Goal: Use online tool/utility: Utilize a website feature to perform a specific function

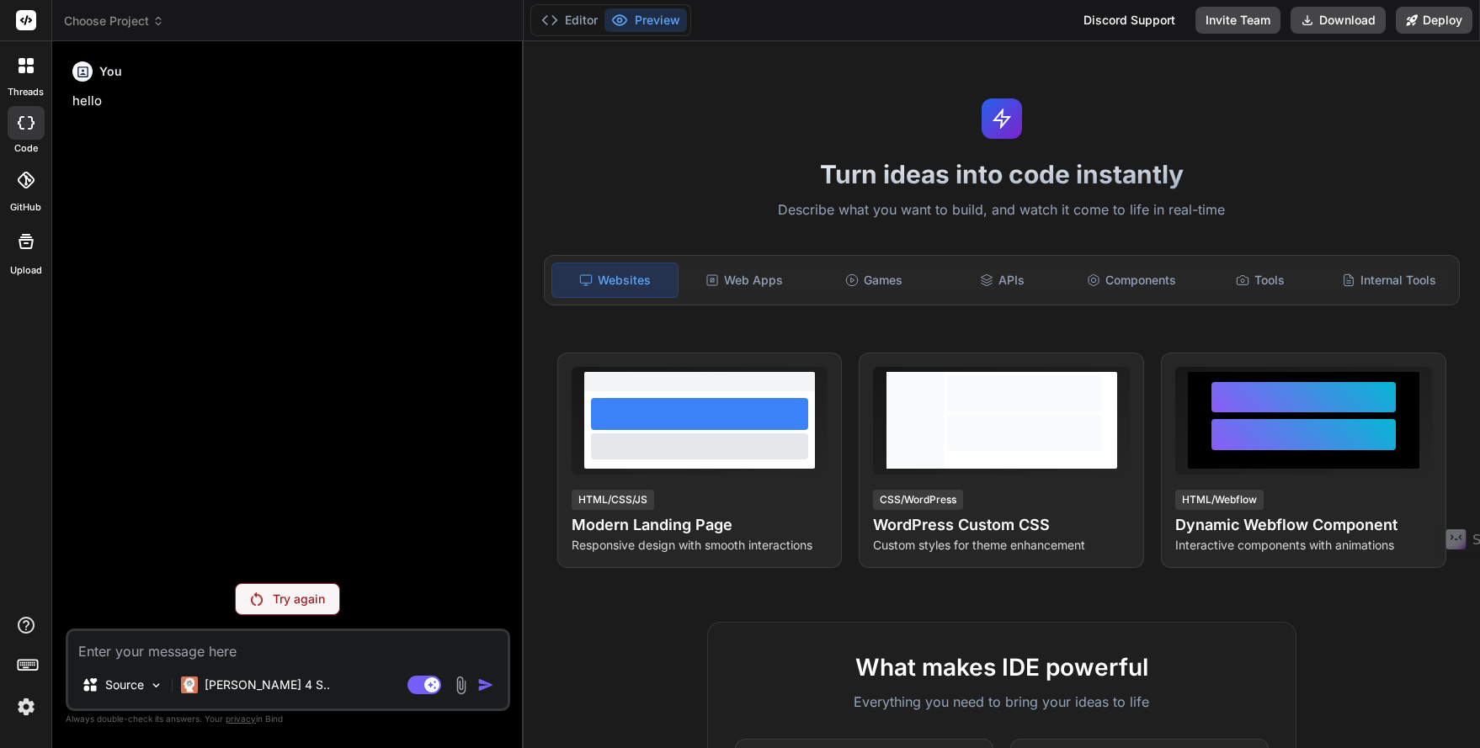
click at [290, 615] on div "You hello Try again Source [PERSON_NAME] 4 S.. Agent Mode. When this toggle is …" at bounding box center [288, 401] width 444 height 693
click at [248, 646] on textarea at bounding box center [287, 646] width 439 height 30
click at [264, 603] on div "Try again" at bounding box center [287, 599] width 105 height 32
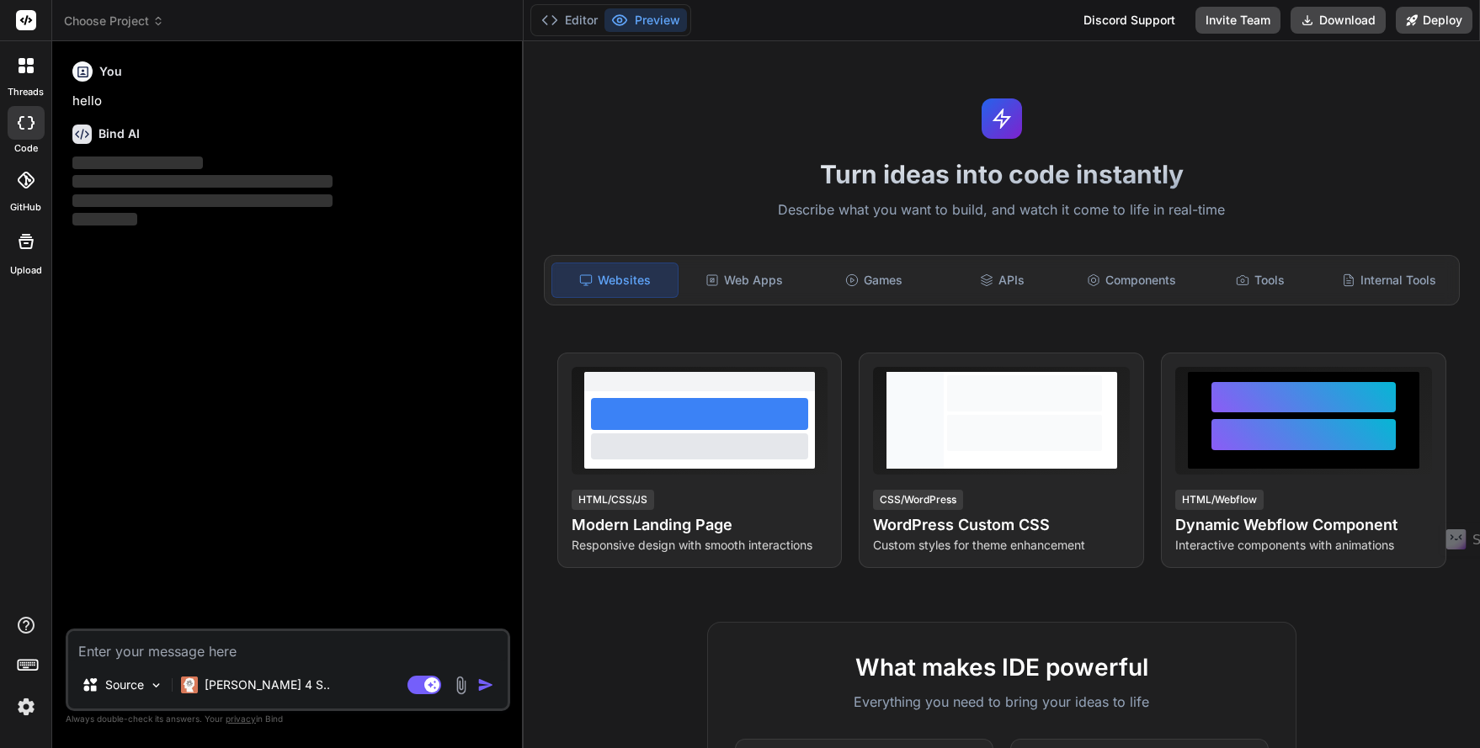
type textarea "x"
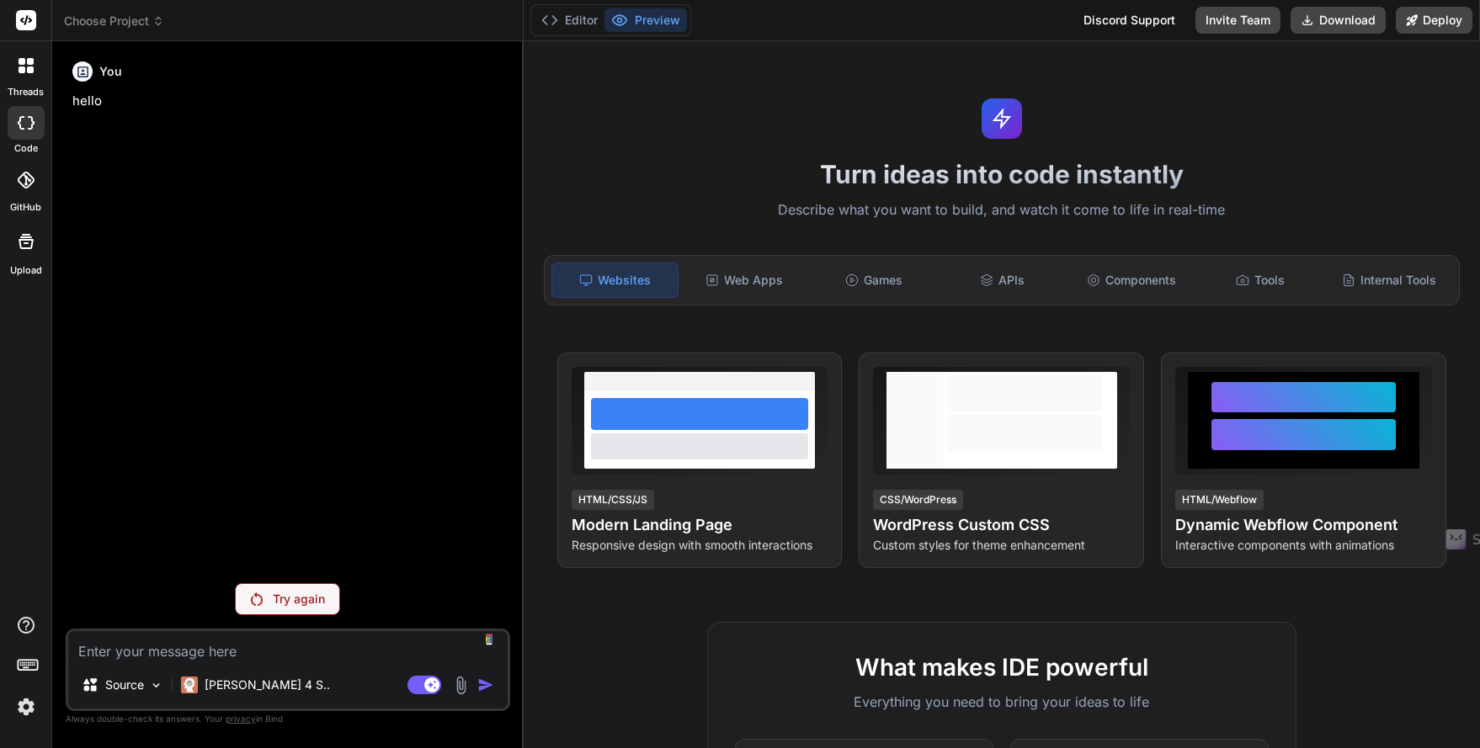
click at [241, 652] on textarea at bounding box center [287, 646] width 439 height 30
type textarea "h"
type textarea "x"
type textarea "he"
type textarea "x"
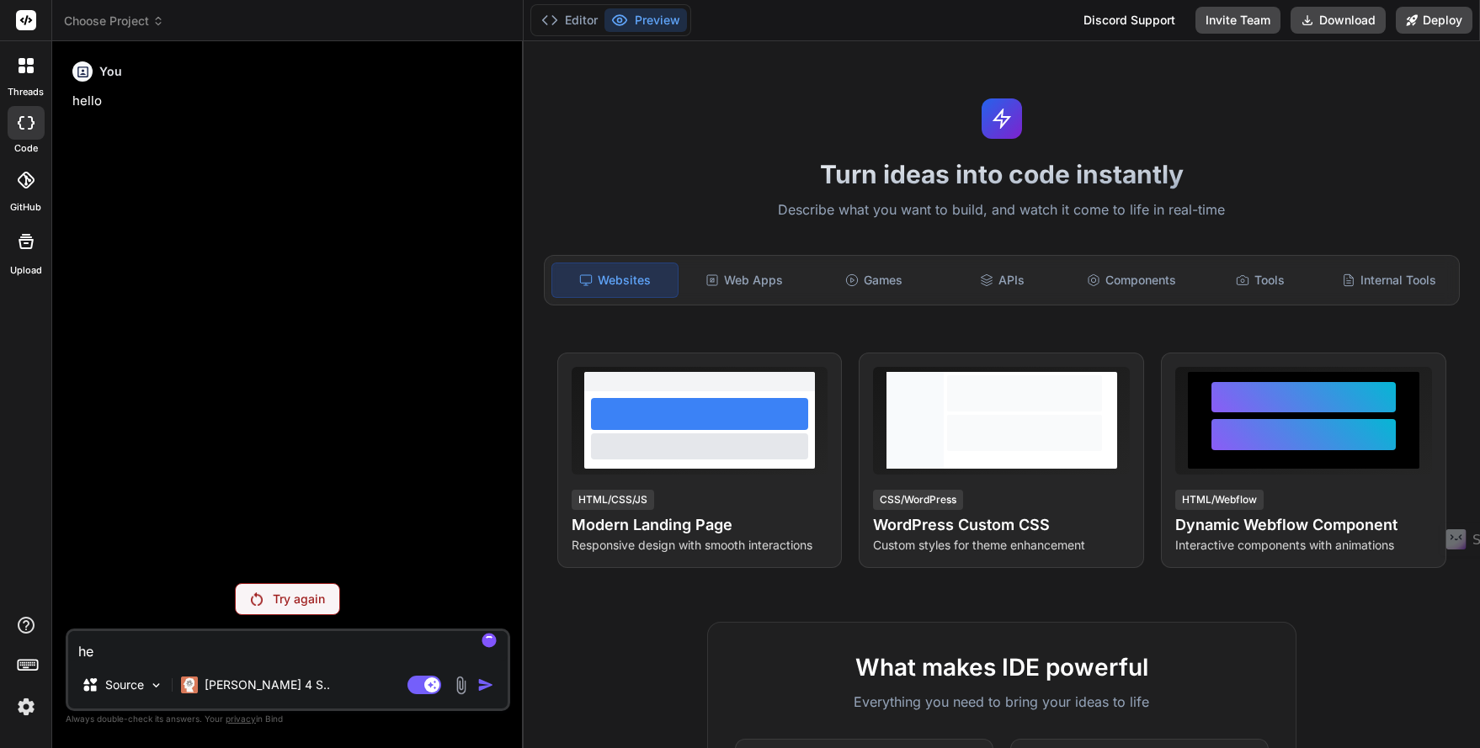
type textarea "hel"
type textarea "x"
type textarea "hell"
type textarea "x"
type textarea "hello"
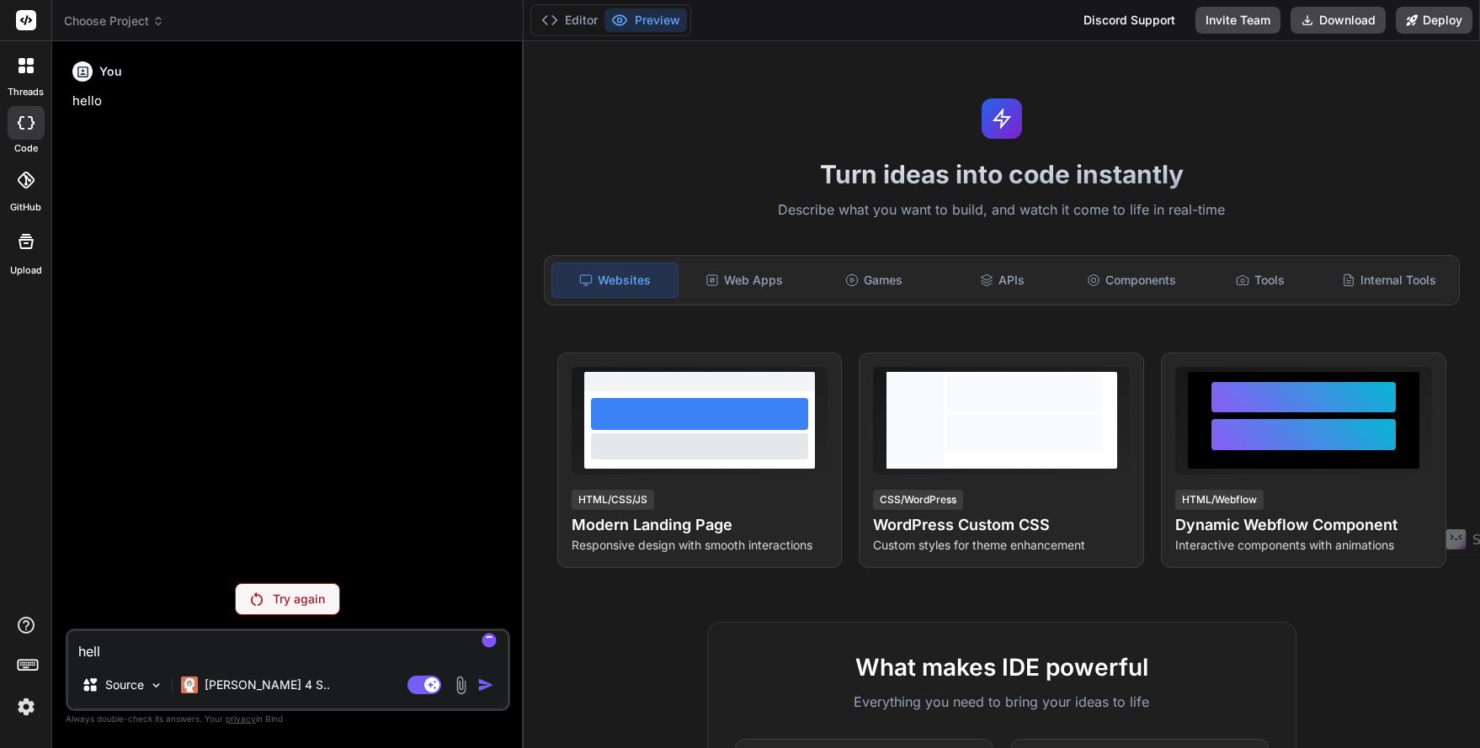
type textarea "x"
type textarea "hello"
type textarea "x"
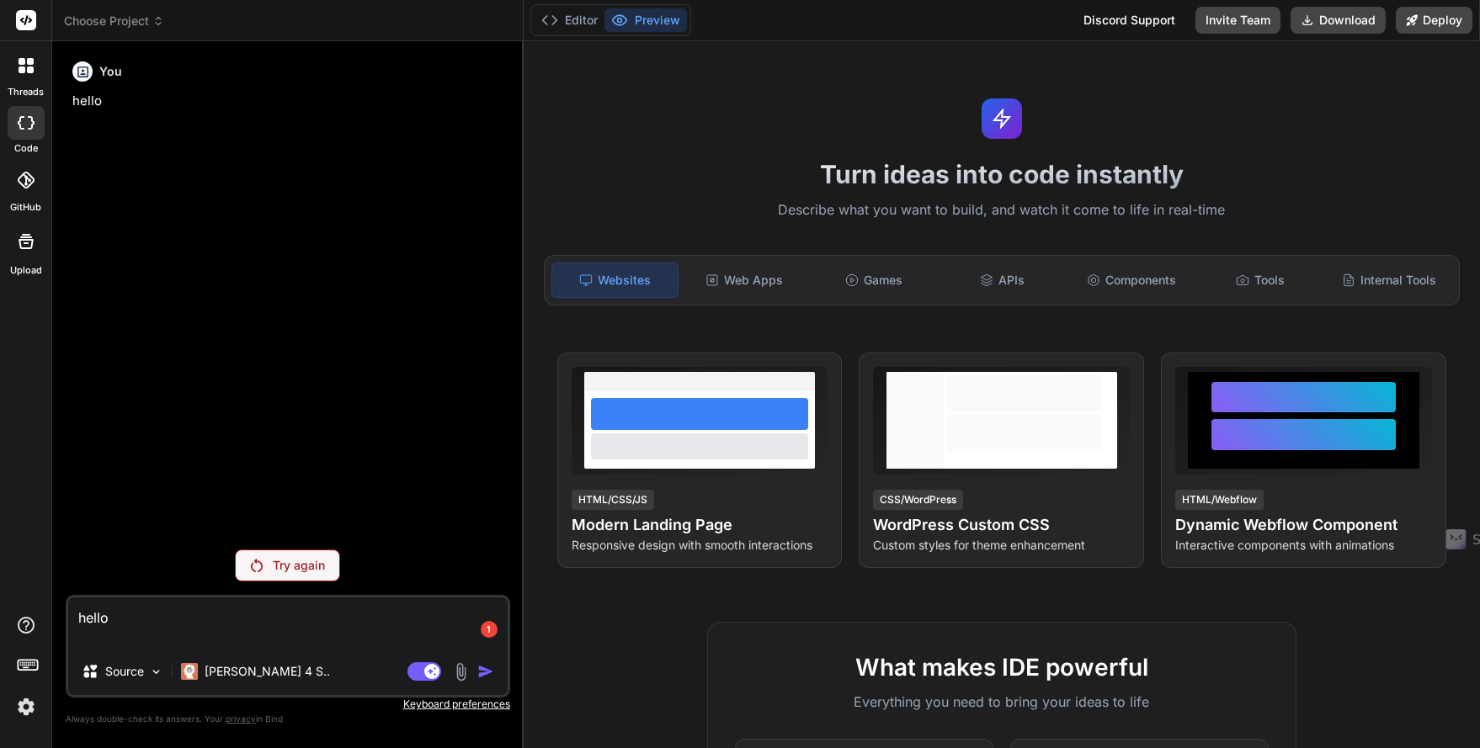
type textarea "hello"
click at [624, 26] on icon at bounding box center [619, 20] width 17 height 17
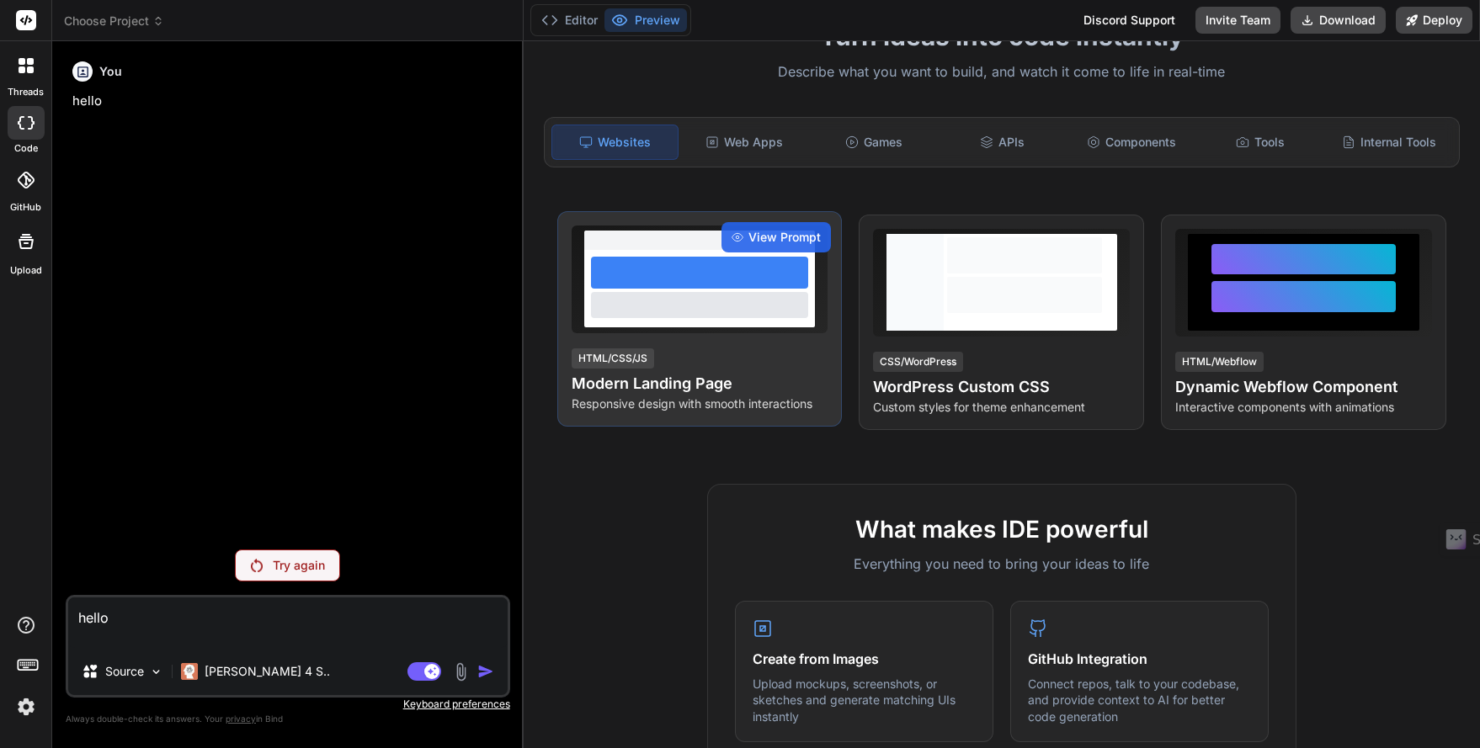
scroll to position [168, 0]
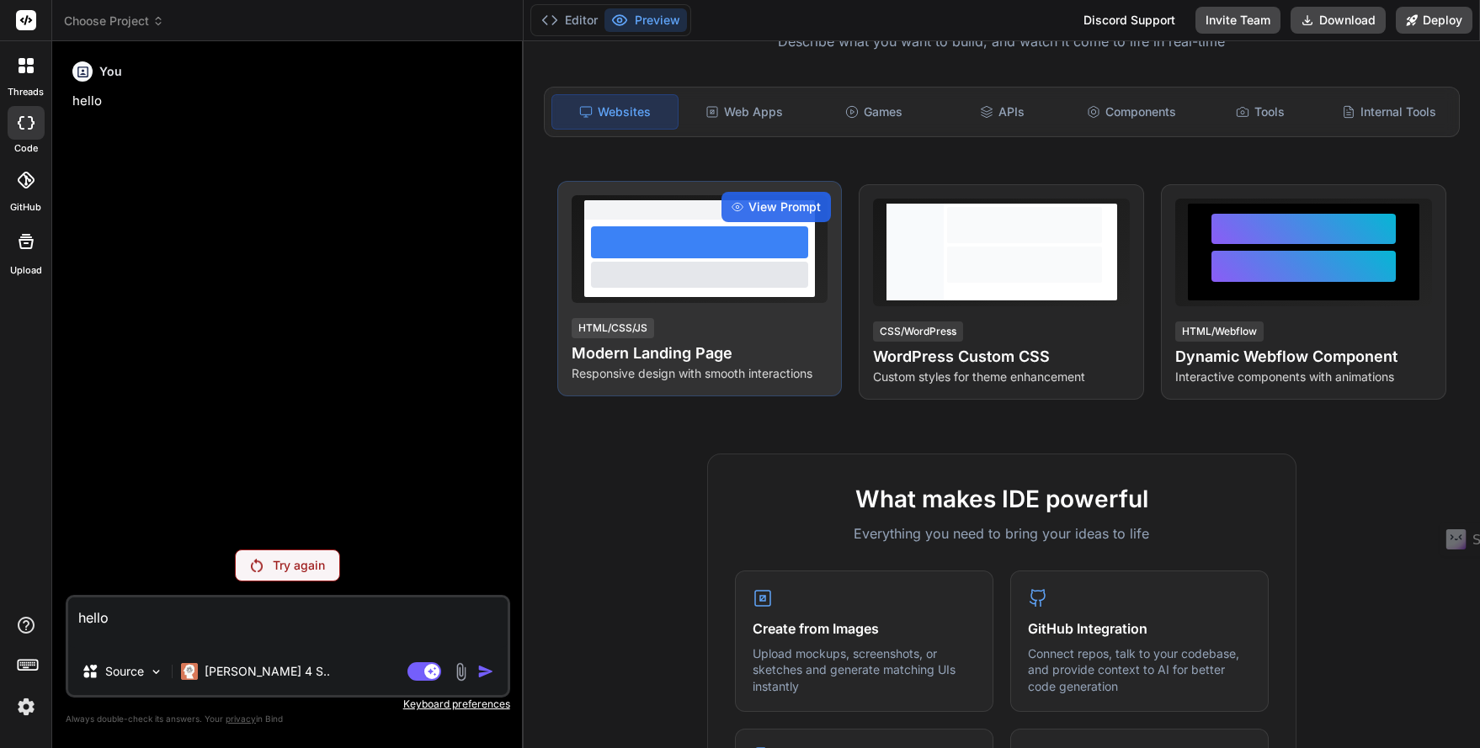
click at [694, 292] on div at bounding box center [699, 258] width 231 height 77
click at [748, 202] on span "View Prompt" at bounding box center [784, 207] width 72 height 17
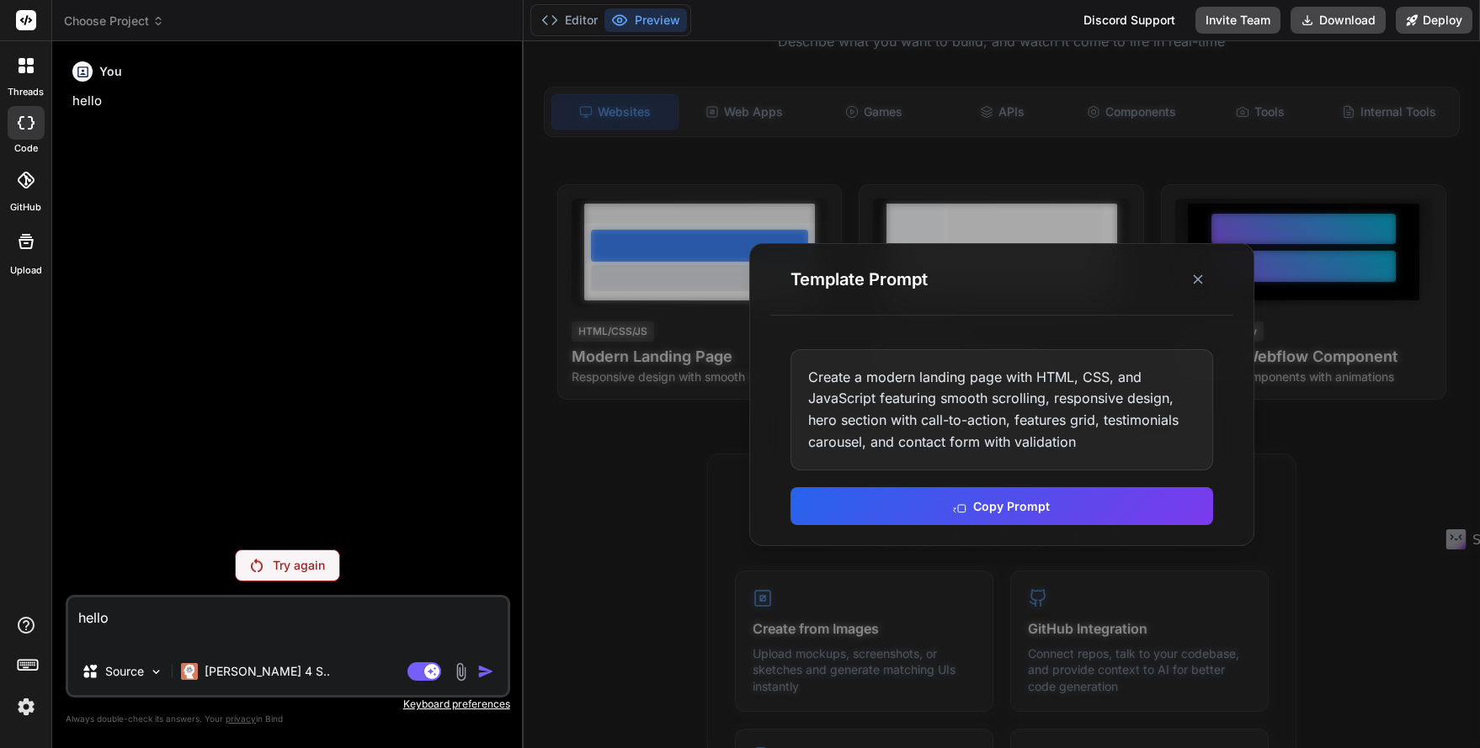
click at [658, 301] on div at bounding box center [1002, 394] width 956 height 707
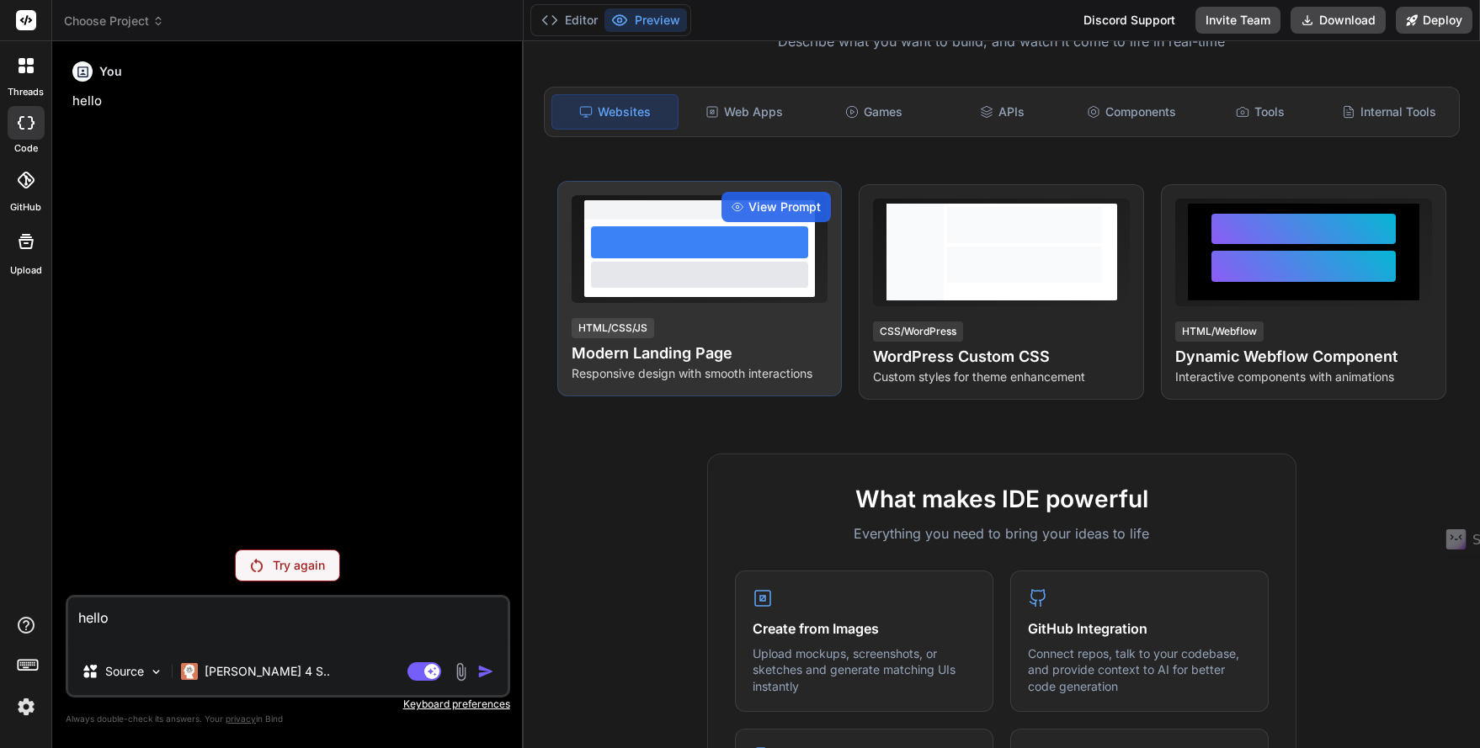
click at [672, 288] on div at bounding box center [699, 258] width 231 height 77
click at [665, 356] on h4 "Modern Landing Page" at bounding box center [699, 354] width 257 height 24
click at [610, 320] on div "HTML/CSS/JS" at bounding box center [612, 328] width 82 height 20
click at [610, 326] on div "HTML/CSS/JS" at bounding box center [612, 328] width 82 height 20
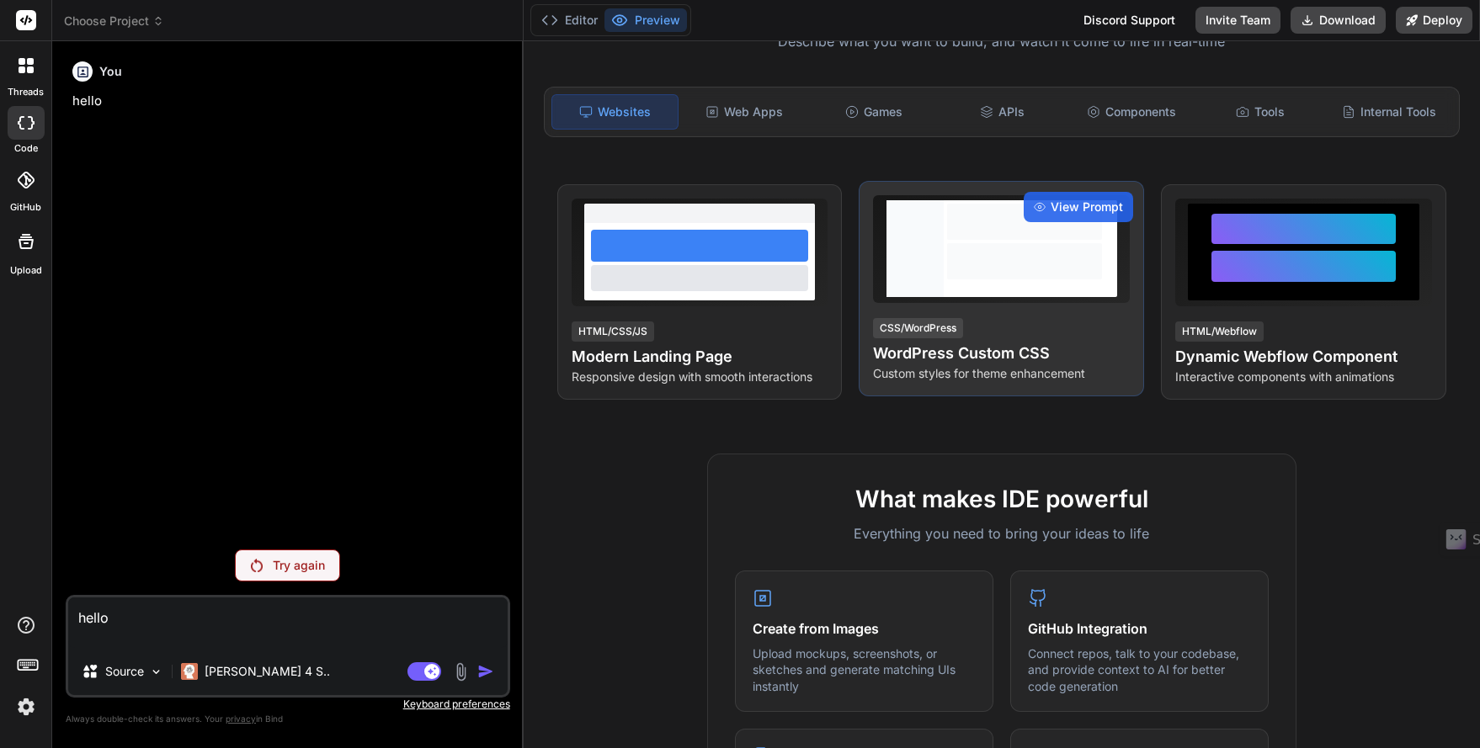
click at [896, 323] on div "CSS/WordPress" at bounding box center [918, 328] width 90 height 20
click at [1067, 215] on span "View Prompt" at bounding box center [1086, 207] width 72 height 17
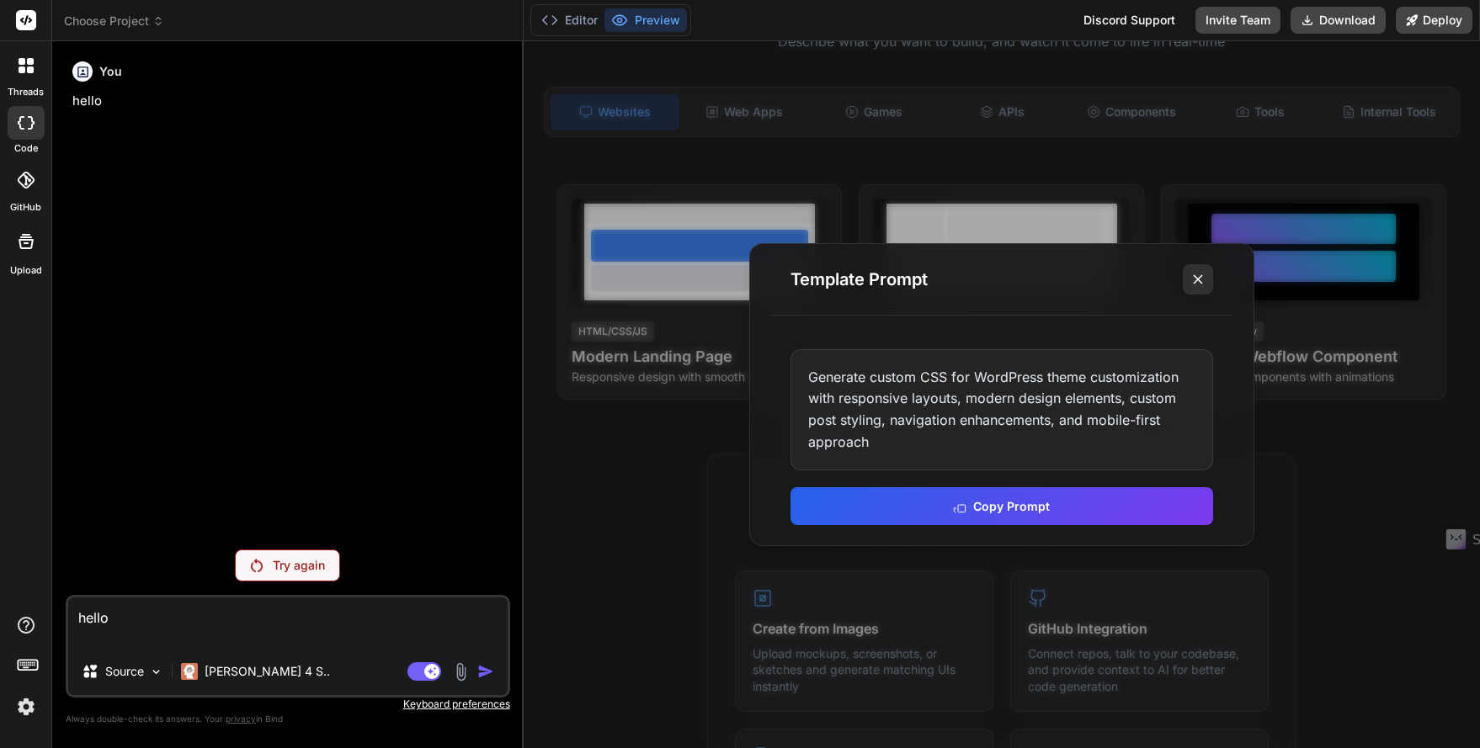
click at [1193, 283] on icon at bounding box center [1197, 279] width 17 height 17
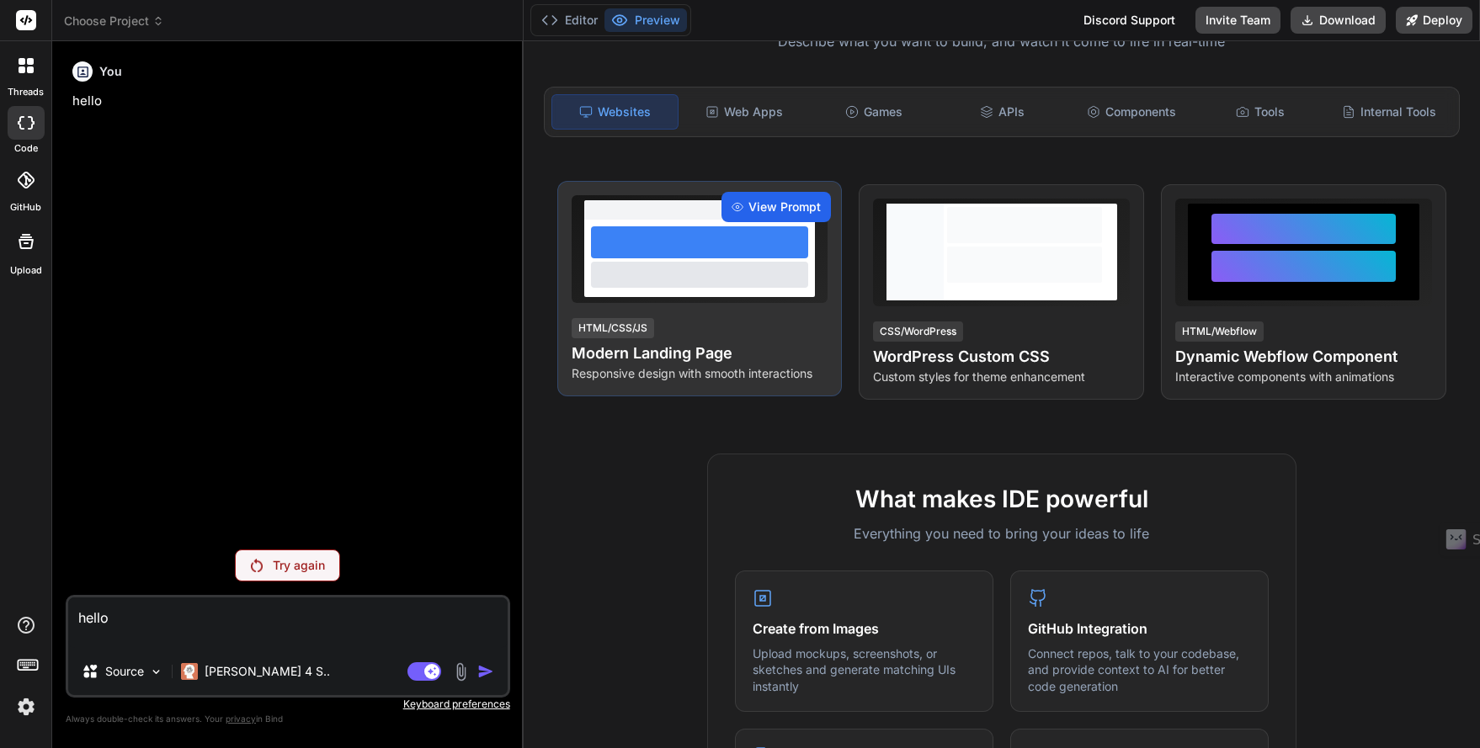
click at [748, 203] on span "View Prompt" at bounding box center [784, 207] width 72 height 17
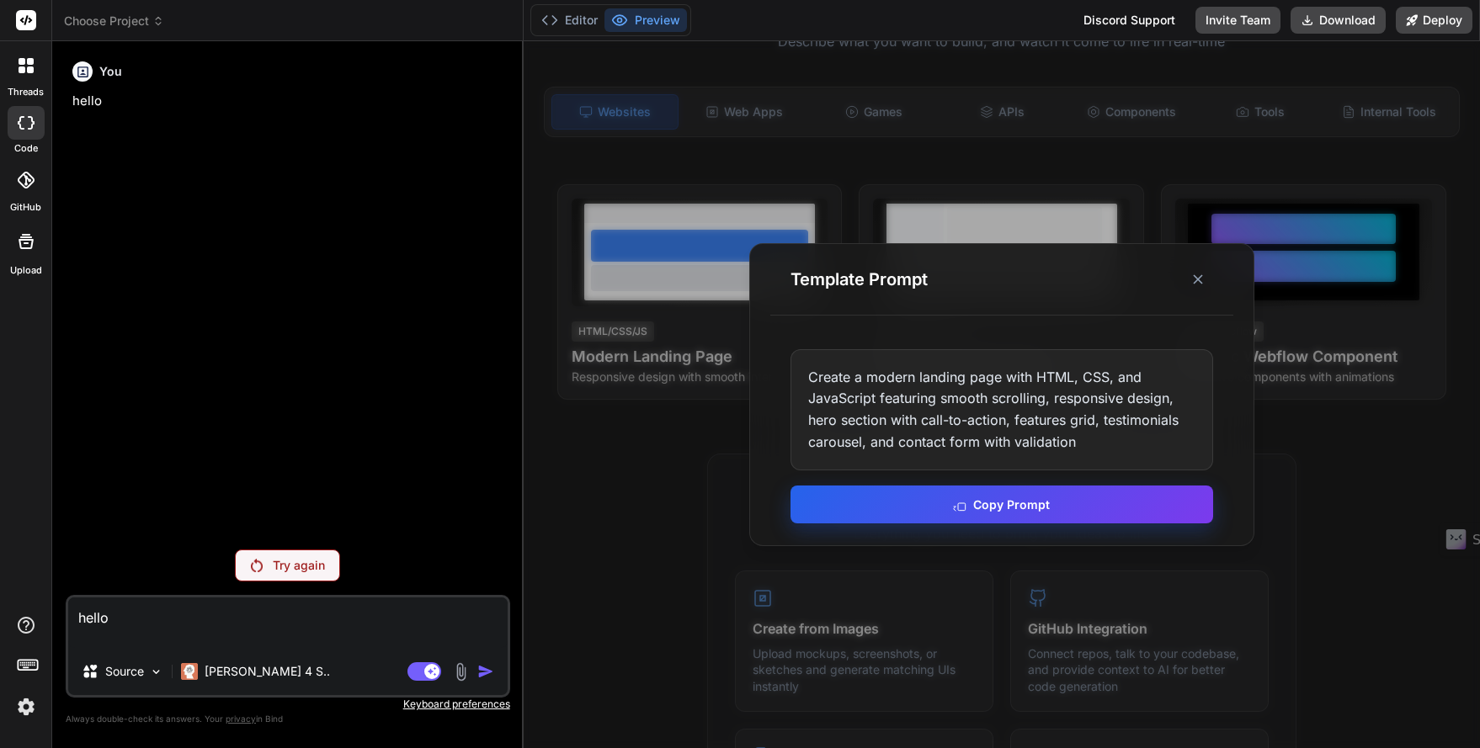
click at [1012, 509] on button "Copy Prompt" at bounding box center [1001, 505] width 423 height 38
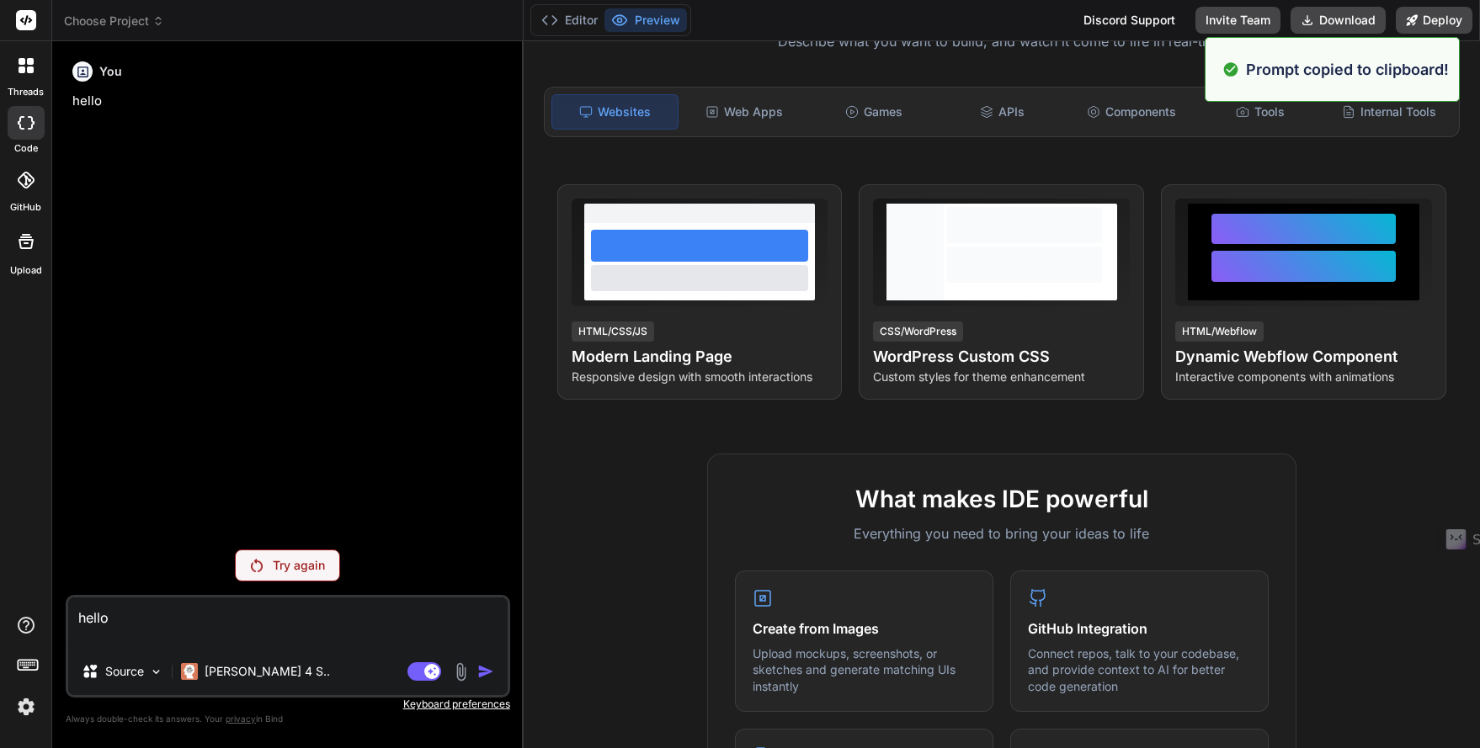
click at [188, 630] on textarea "hello" at bounding box center [287, 623] width 439 height 50
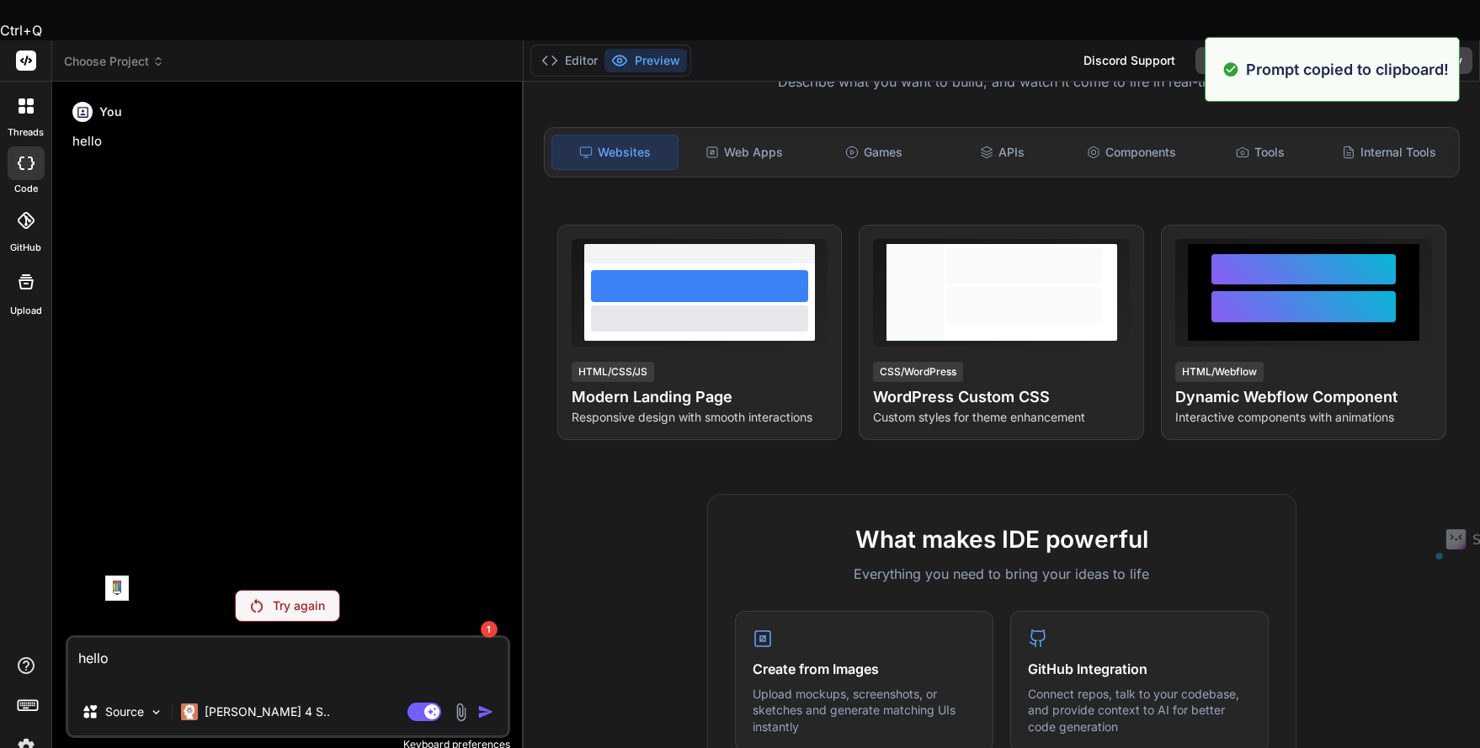
drag, startPoint x: 184, startPoint y: 624, endPoint x: 81, endPoint y: 612, distance: 104.3
click at [81, 638] on textarea "hello" at bounding box center [287, 663] width 439 height 50
type textarea "x"
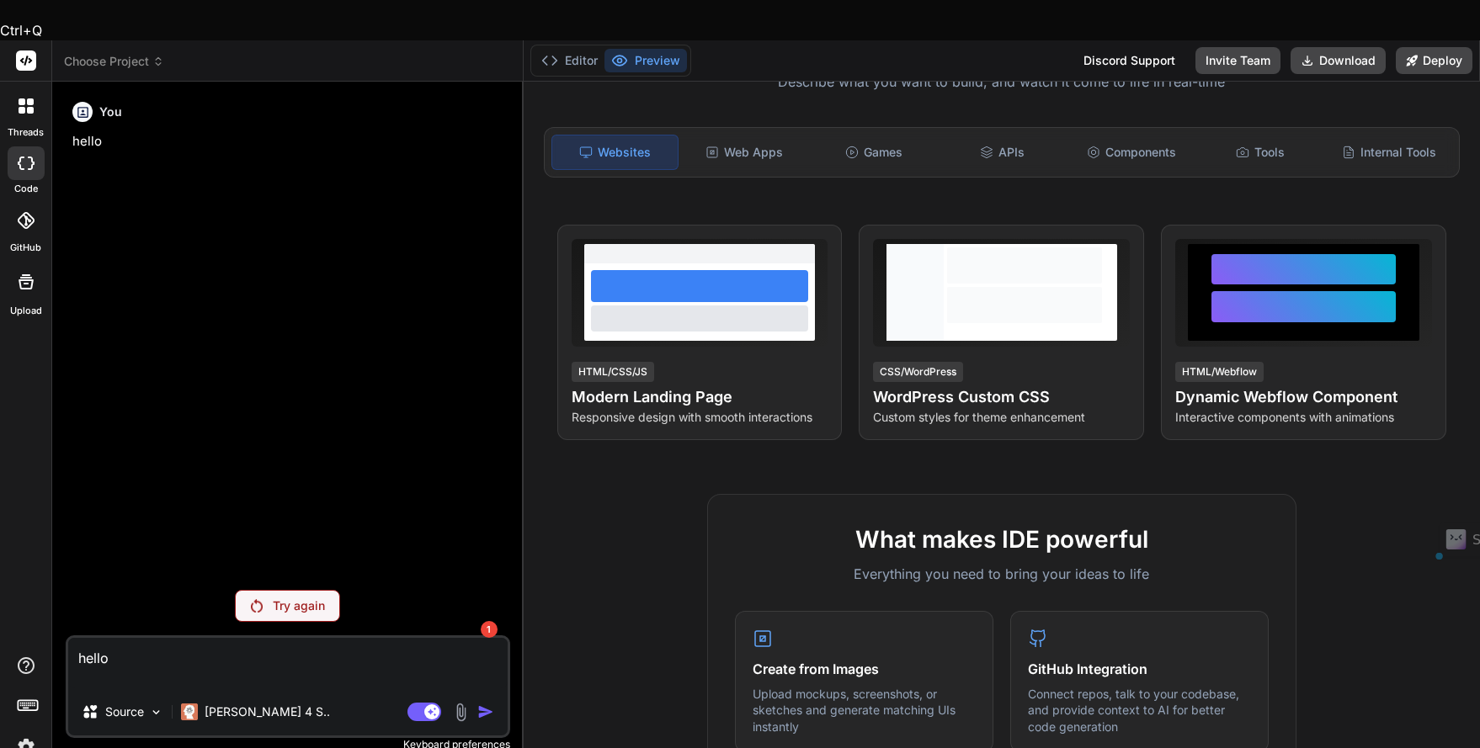
paste textarea "Create a modern landing page with HTML, CSS, and JavaScript featuring smooth sc…"
type textarea "Create a modern landing page with HTML, CSS, and JavaScript featuring smooth sc…"
type textarea "x"
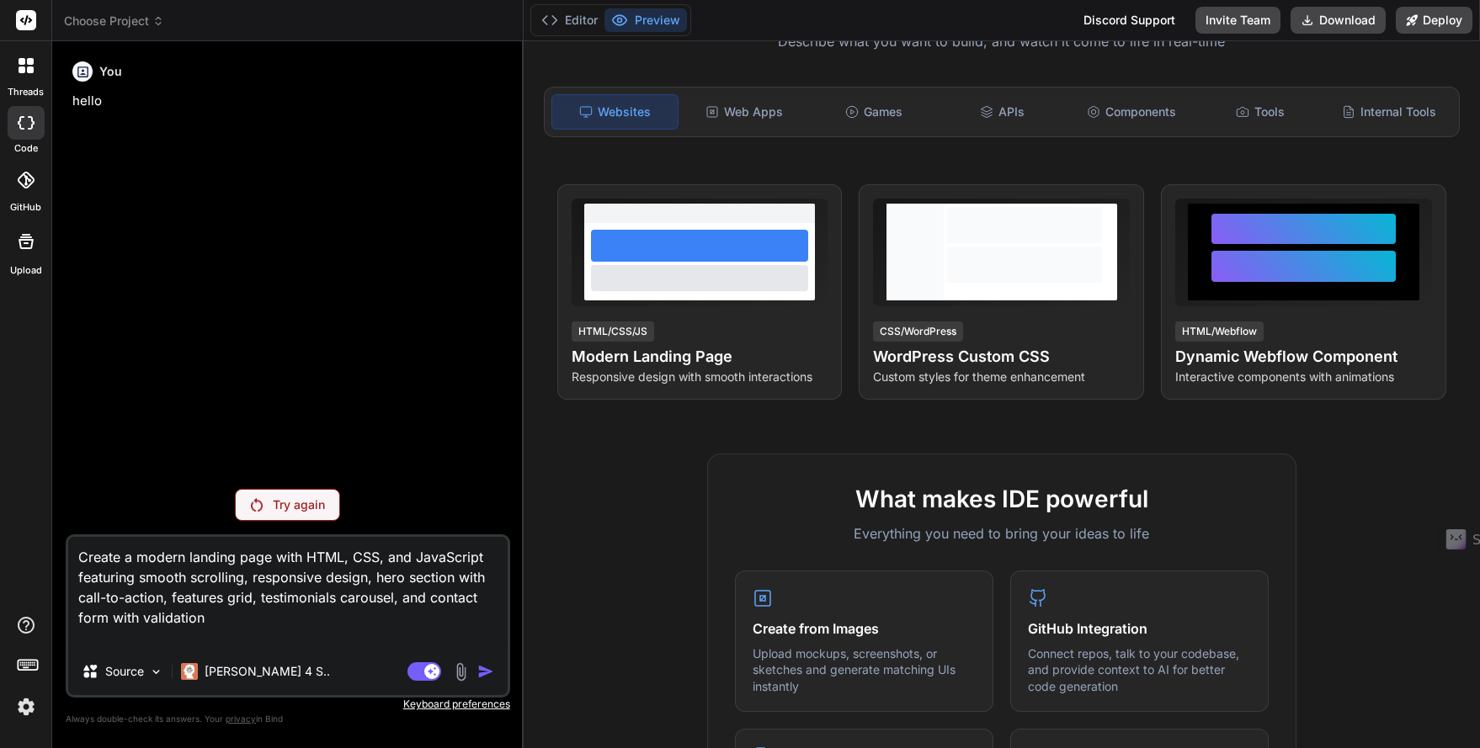
drag, startPoint x: 422, startPoint y: 676, endPoint x: 380, endPoint y: 677, distance: 42.1
click at [380, 677] on div "Create a modern landing page with HTML, CSS, and JavaScript featuring smooth sc…" at bounding box center [288, 615] width 444 height 163
click at [311, 618] on textarea "Create a modern landing page with HTML, CSS, and JavaScript featuring smooth sc…" at bounding box center [287, 592] width 439 height 111
type textarea "Create a modern landing page with HTML, CSS, and JavaScript featuring smooth sc…"
type textarea "x"
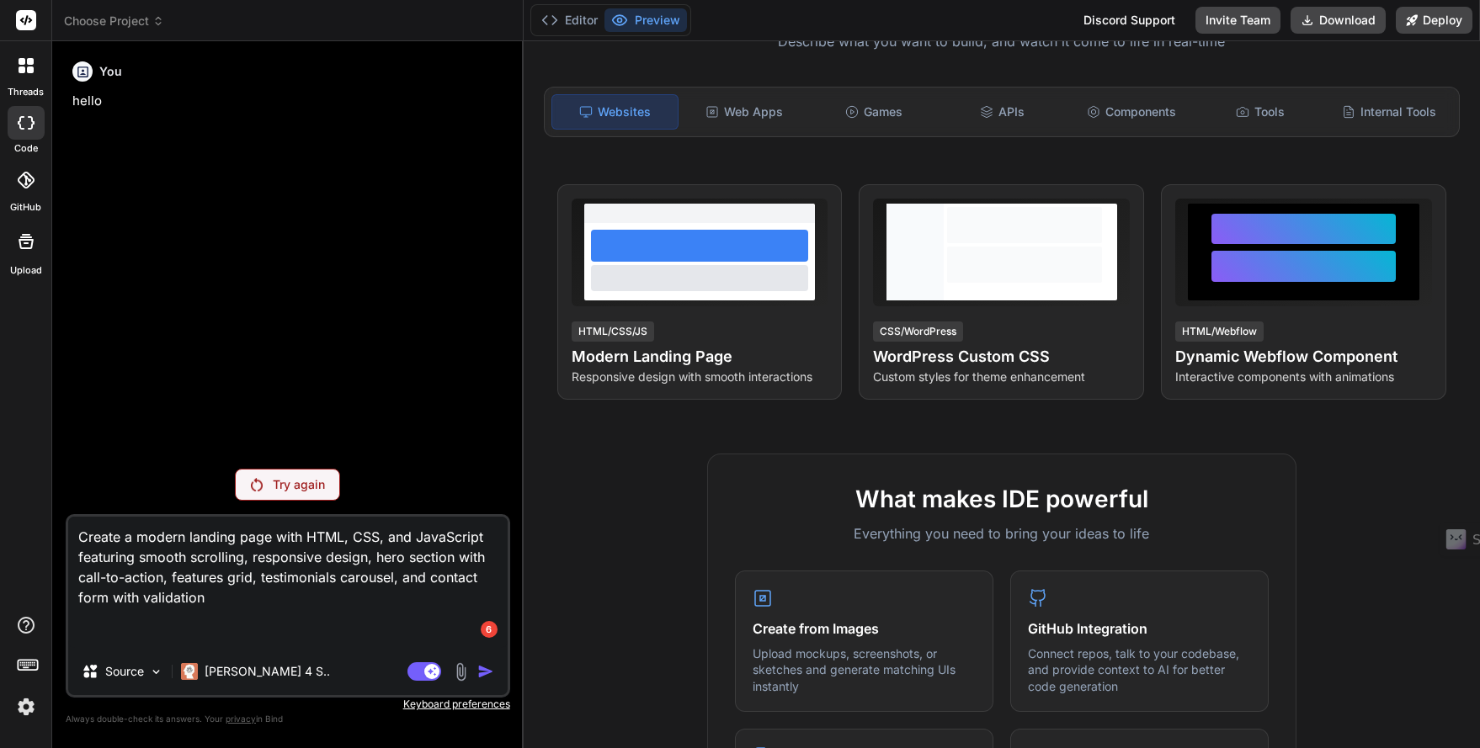
type textarea "Create a modern landing page with HTML, CSS, and JavaScript featuring smooth sc…"
click at [22, 710] on img at bounding box center [26, 707] width 29 height 29
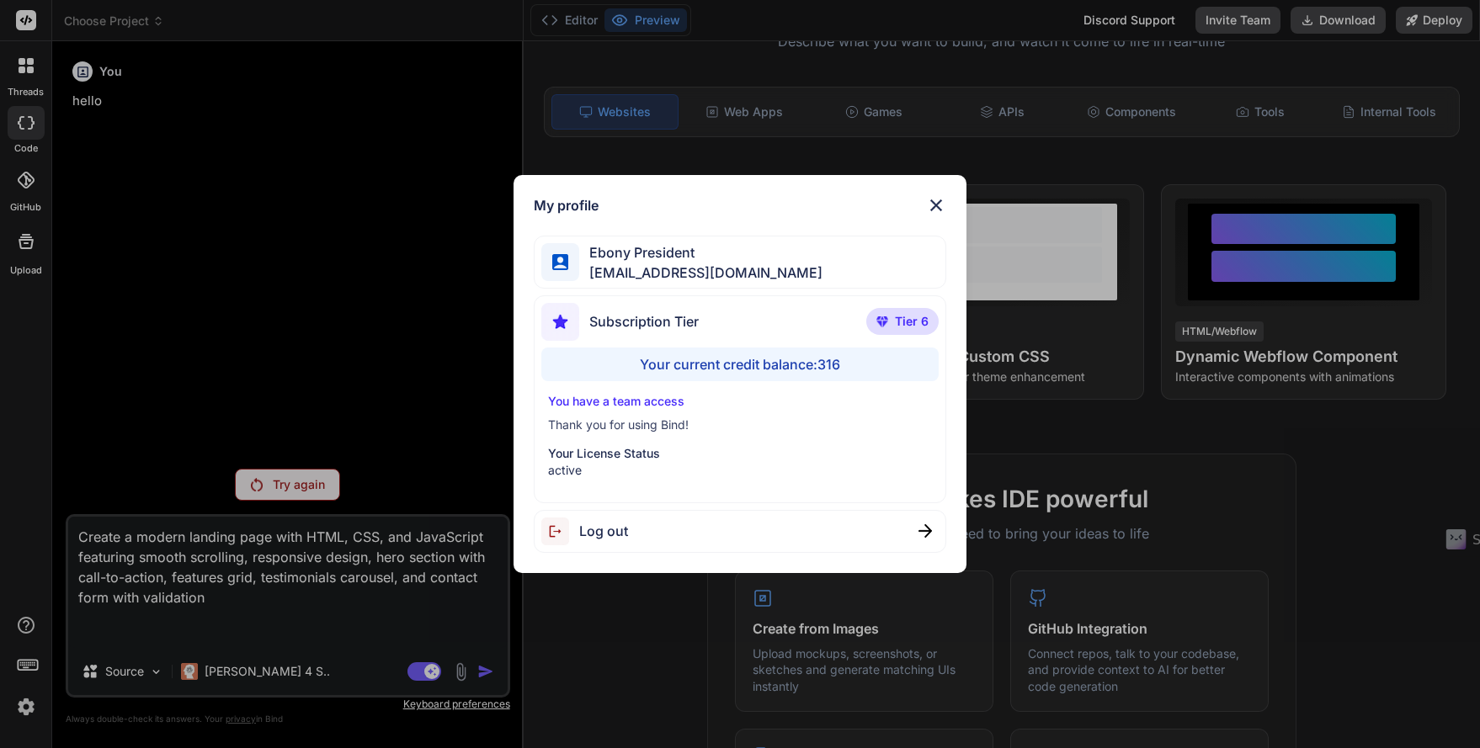
click at [619, 529] on span "Log out" at bounding box center [603, 531] width 49 height 20
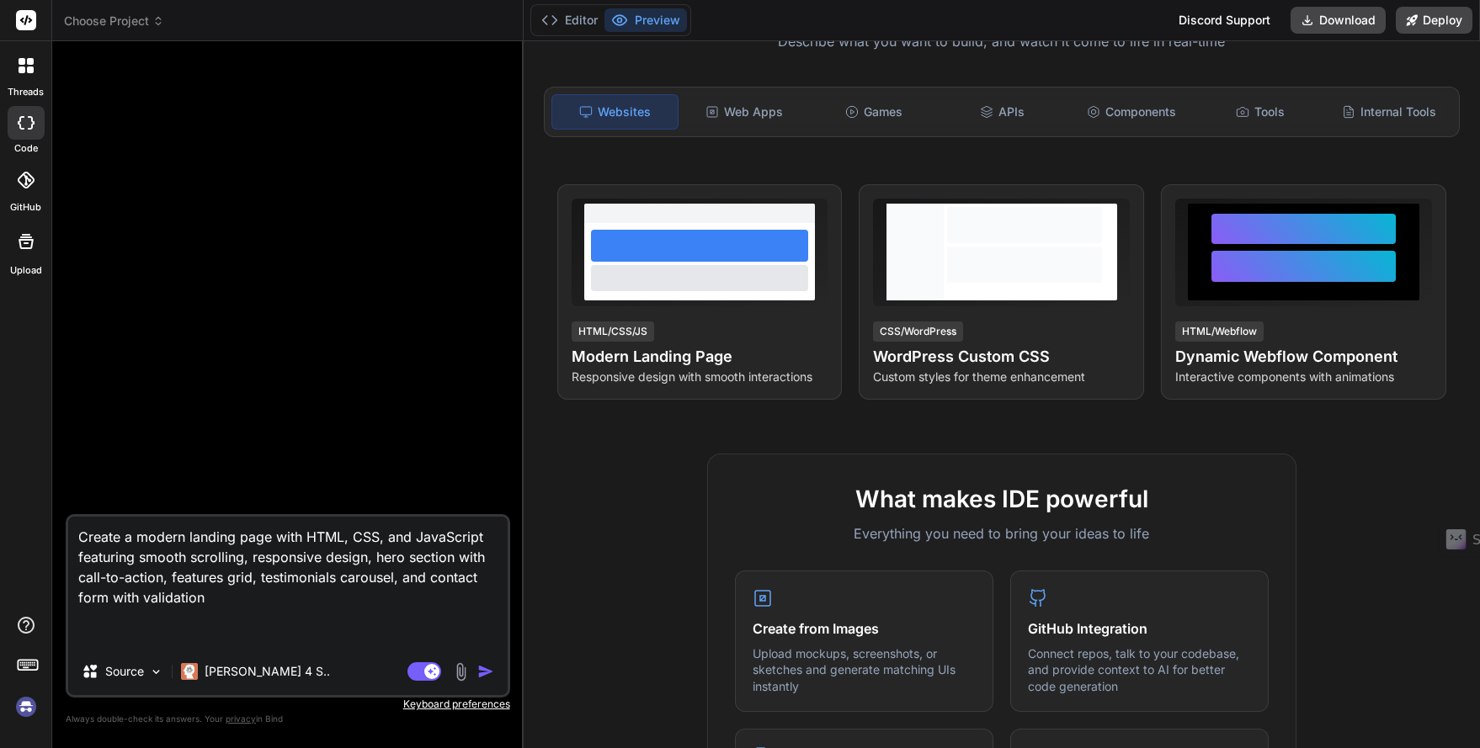
click at [481, 667] on img "button" at bounding box center [485, 671] width 17 height 17
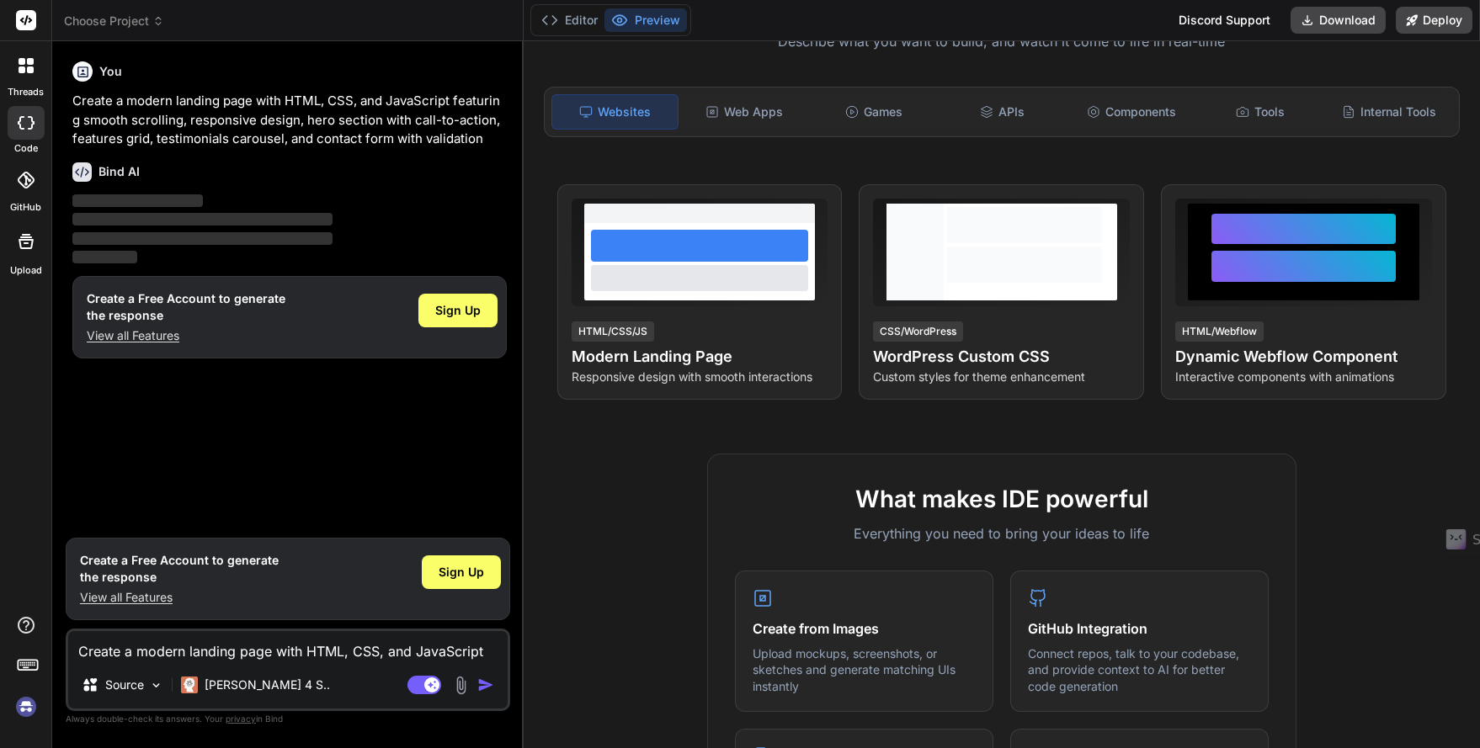
click at [26, 704] on img at bounding box center [26, 707] width 29 height 29
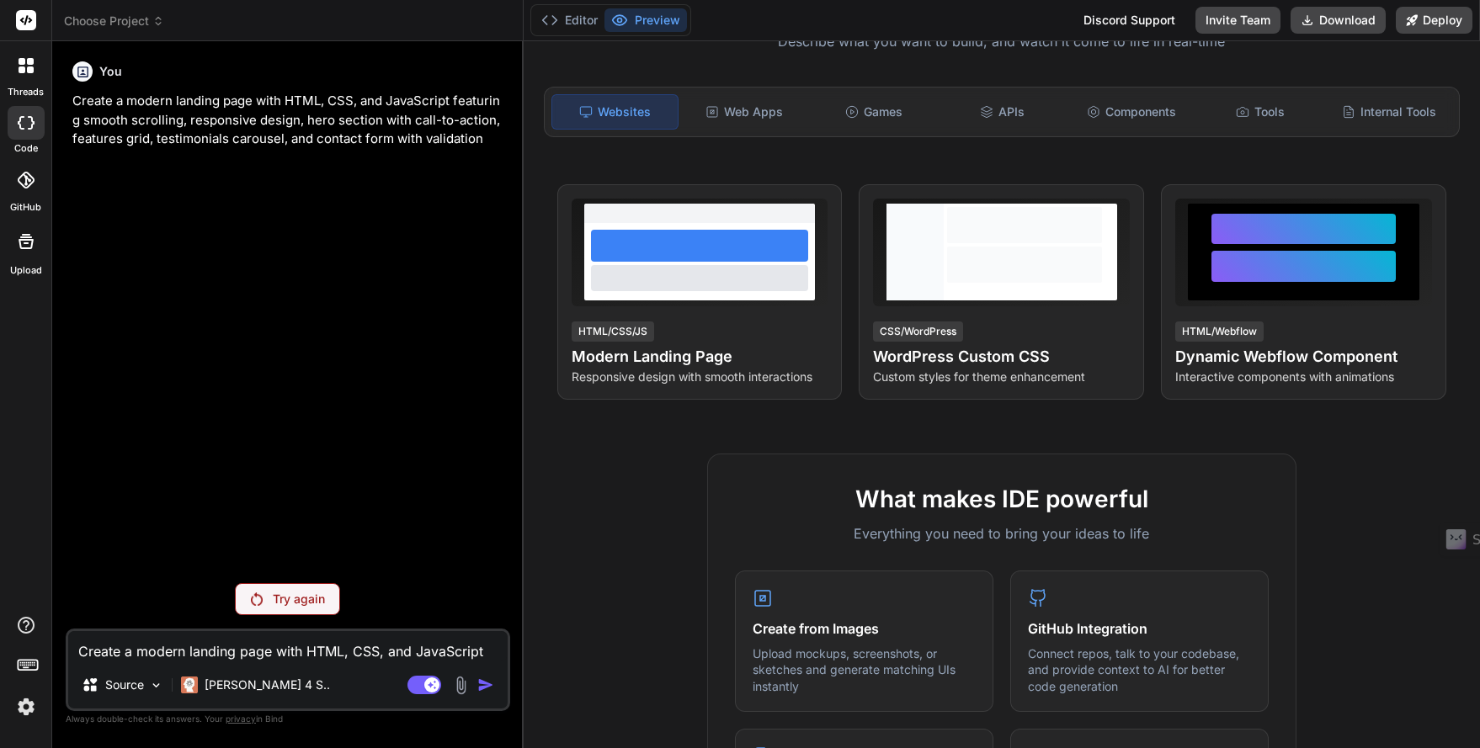
click at [274, 599] on p "Try again" at bounding box center [299, 599] width 52 height 17
click at [553, 19] on icon at bounding box center [549, 20] width 17 height 17
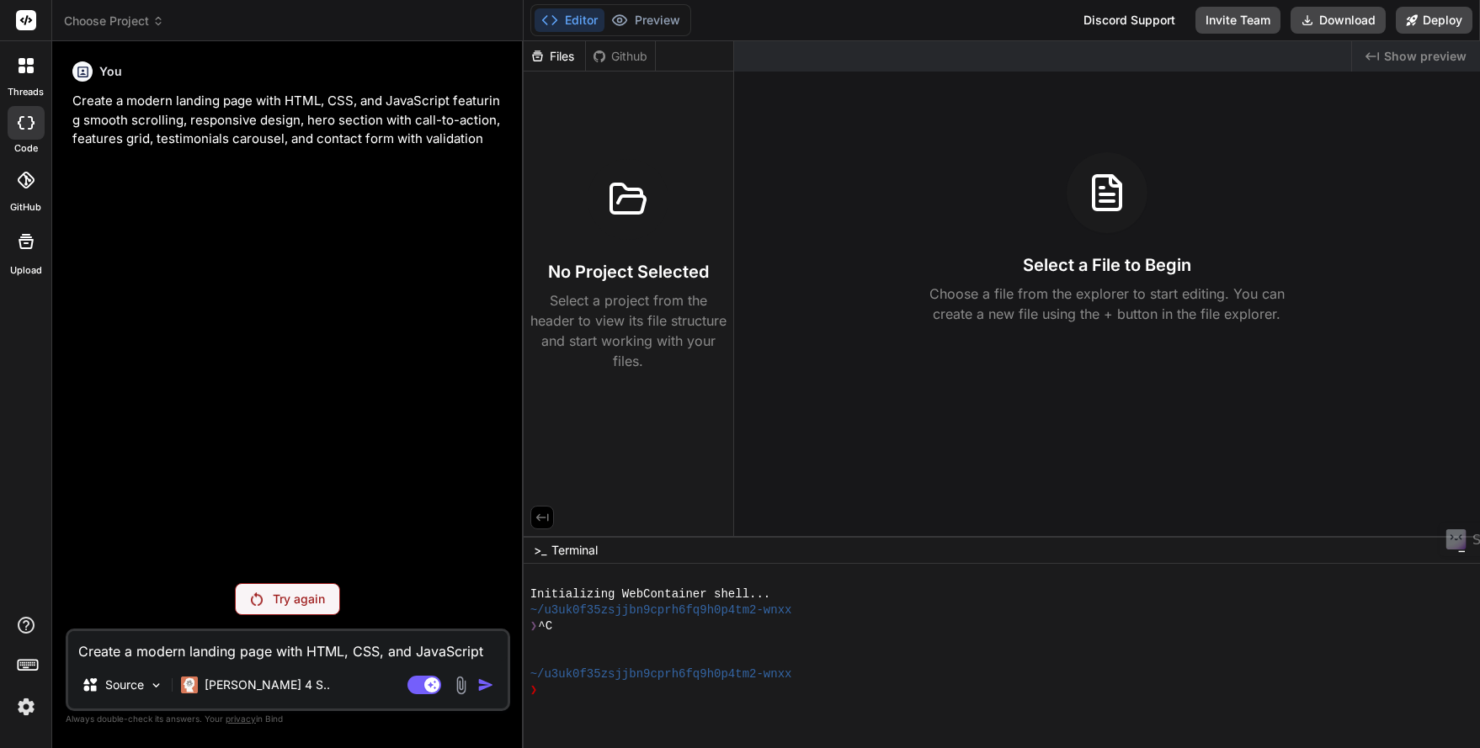
click at [22, 252] on div at bounding box center [26, 241] width 40 height 40
type textarea "x"
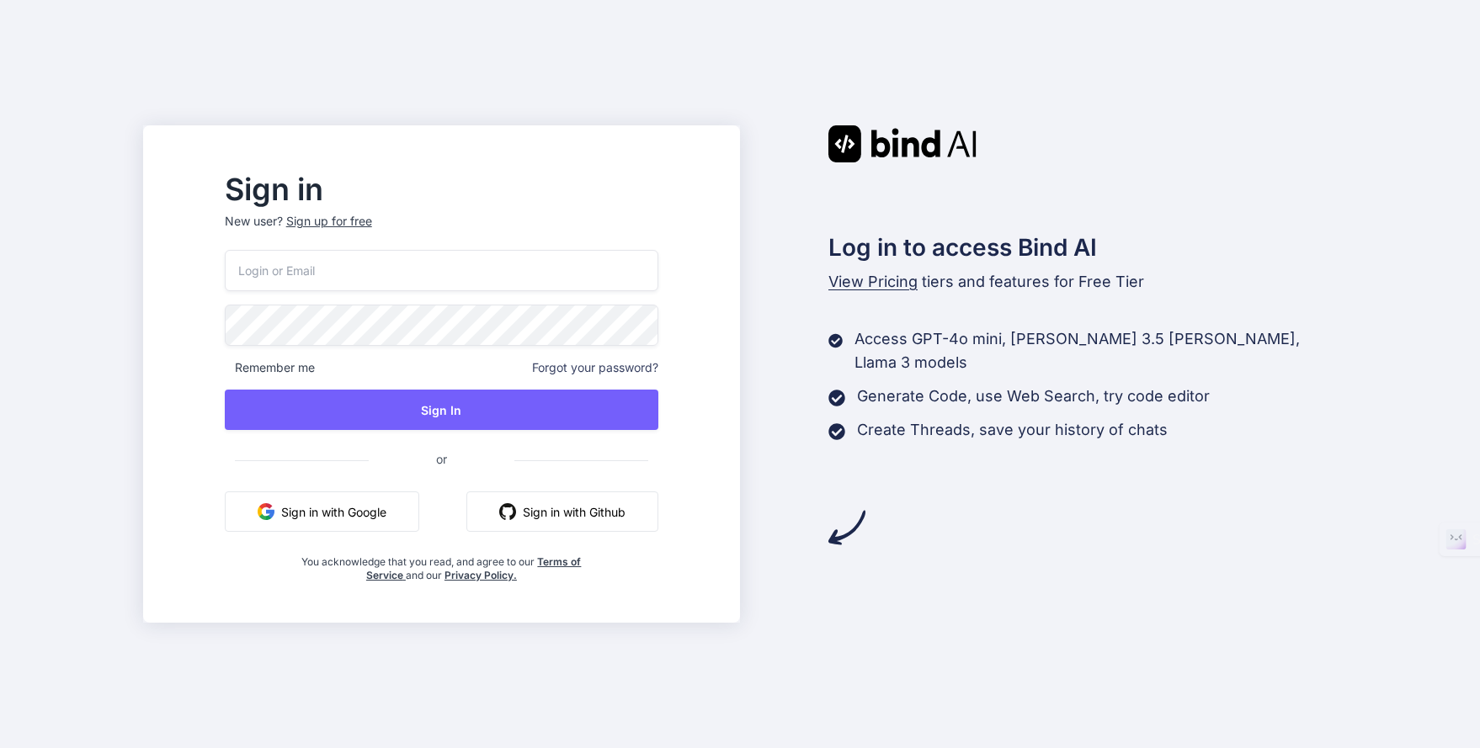
click at [274, 506] on img "button" at bounding box center [266, 511] width 17 height 17
